Goal: Transaction & Acquisition: Purchase product/service

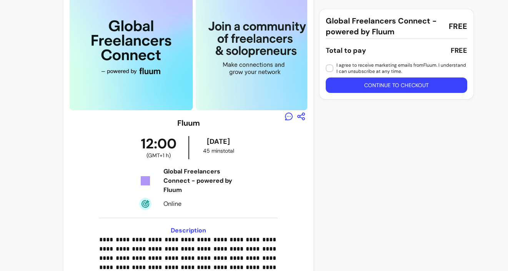
scroll to position [33, 0]
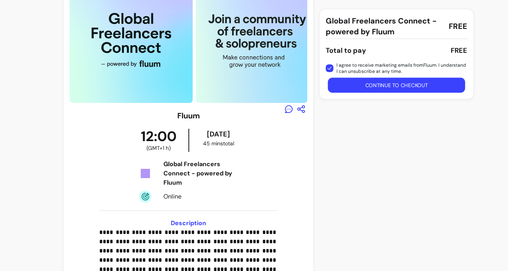
click at [340, 87] on button "Continue to checkout" at bounding box center [396, 85] width 137 height 15
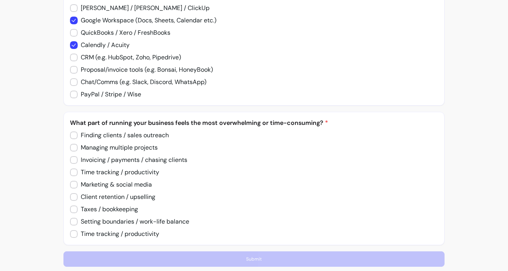
scroll to position [753, 0]
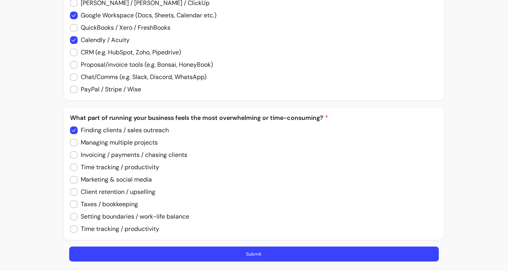
click at [112, 257] on button "Submit" at bounding box center [254, 253] width 370 height 15
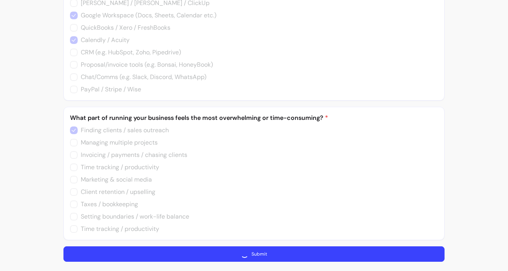
scroll to position [0, 0]
